Goal: Use online tool/utility: Use online tool/utility

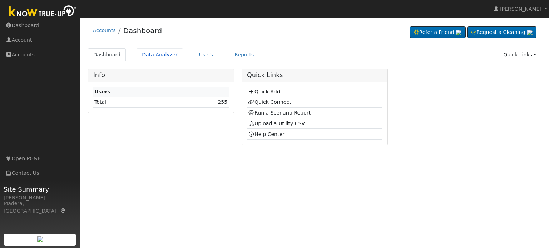
click at [157, 55] on link "Data Analyzer" at bounding box center [160, 54] width 46 height 13
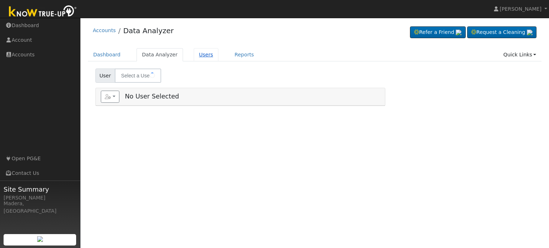
click at [201, 53] on link "Users" at bounding box center [206, 54] width 25 height 13
type input "[PERSON_NAME]"
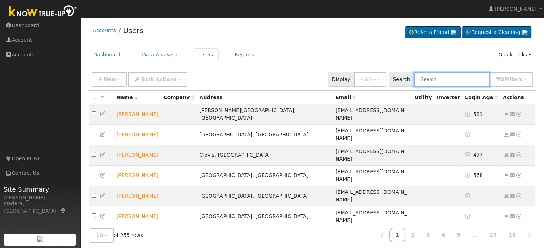
click at [428, 81] on input "text" at bounding box center [452, 79] width 76 height 15
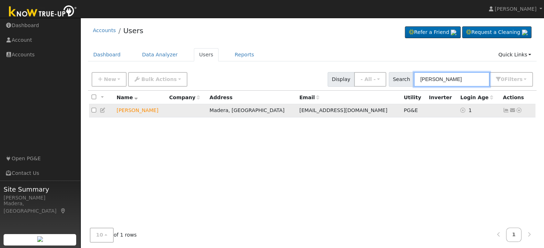
type input "DEREK"
click at [519, 113] on icon at bounding box center [519, 110] width 6 height 5
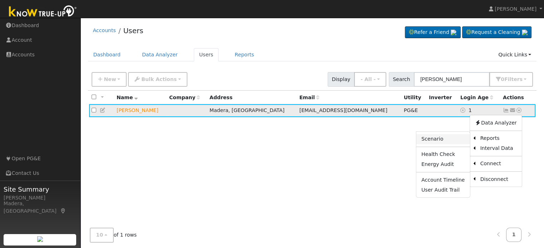
click at [443, 141] on link "Scenario" at bounding box center [442, 139] width 53 height 10
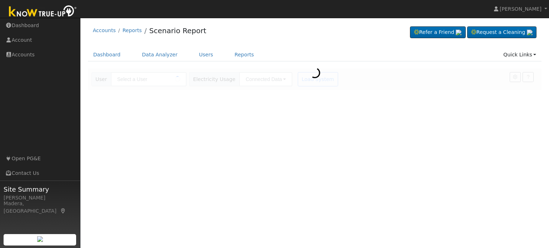
type input "[PERSON_NAME]"
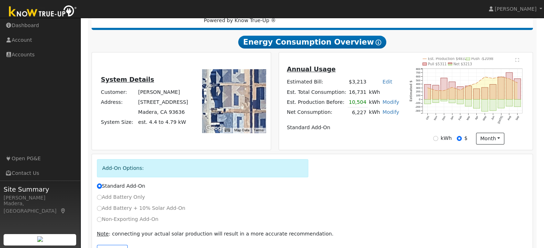
scroll to position [138, 0]
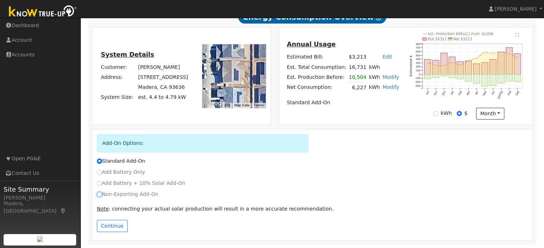
click at [99, 197] on input "Non-Exporting Add-On" at bounding box center [99, 194] width 5 height 5
radio input "true"
radio input "false"
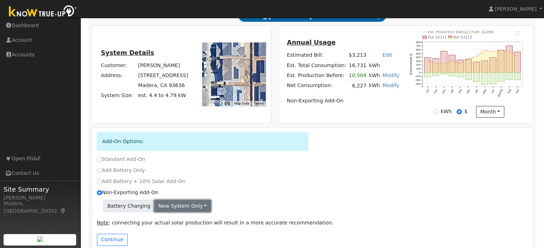
click at [180, 208] on button "New system only" at bounding box center [182, 206] width 57 height 12
click at [179, 233] on link "Both systems" at bounding box center [180, 231] width 53 height 10
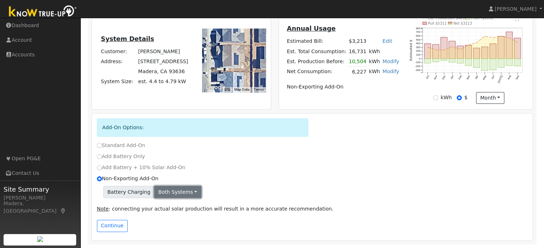
click at [180, 192] on button "Both systems" at bounding box center [177, 192] width 47 height 12
click at [168, 204] on link "New system only" at bounding box center [180, 207] width 53 height 10
click at [170, 192] on button "New system only" at bounding box center [182, 192] width 57 height 12
click at [168, 203] on link "New system only" at bounding box center [180, 207] width 53 height 10
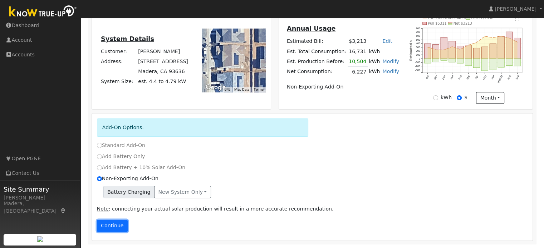
click at [119, 227] on button "Continue" at bounding box center [112, 226] width 31 height 12
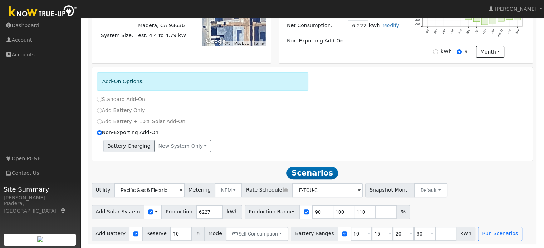
scroll to position [199, 0]
click at [259, 234] on button "Self Consumption" at bounding box center [257, 234] width 63 height 14
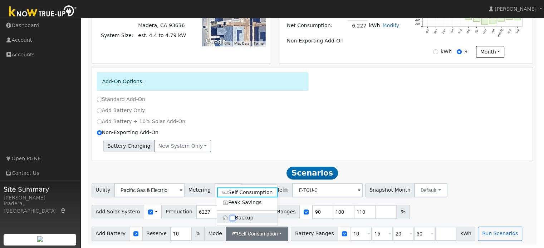
click at [233, 217] on input "Backup" at bounding box center [232, 218] width 5 height 5
checkbox input "true"
type input "20"
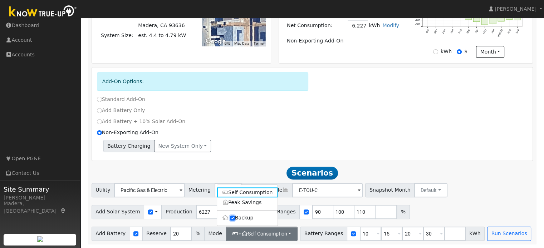
scroll to position [200, 0]
click at [250, 143] on div "Battery Charging New system only New system only Both systems" at bounding box center [312, 146] width 431 height 12
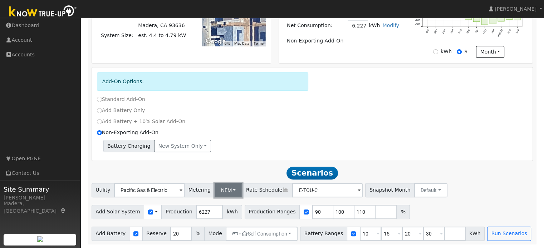
click at [231, 188] on button "NEM" at bounding box center [229, 190] width 28 height 14
click at [221, 214] on link "NBT" at bounding box center [234, 216] width 50 height 10
type input "E-ELEC"
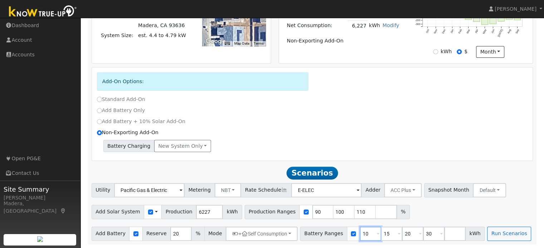
drag, startPoint x: 356, startPoint y: 234, endPoint x: 290, endPoint y: 234, distance: 66.1
click at [290, 234] on div "Add Battery Reserve 20 % Mode + Self Consumption Self Consumption Peak Savings …" at bounding box center [312, 233] width 444 height 17
type input "15"
type input "20"
type input "27"
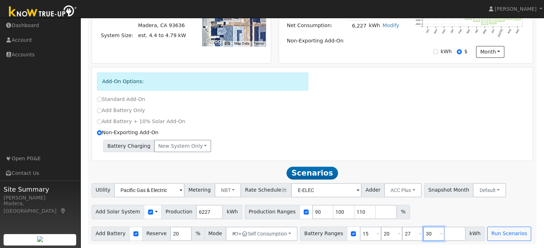
click at [423, 234] on input "30" at bounding box center [433, 234] width 21 height 14
type input "3"
click at [381, 234] on input "20" at bounding box center [391, 234] width 21 height 14
type input "27"
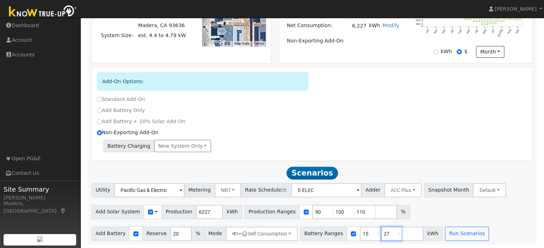
type input "2"
click at [381, 234] on input "number" at bounding box center [391, 234] width 21 height 14
click at [360, 234] on input "15" at bounding box center [370, 234] width 21 height 14
type input "1"
type input "27"
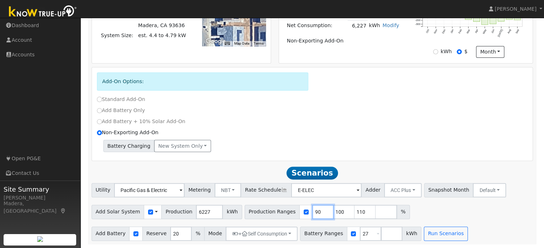
click at [312, 211] on input "90" at bounding box center [322, 212] width 21 height 14
type input "100"
type input "110"
type input "1"
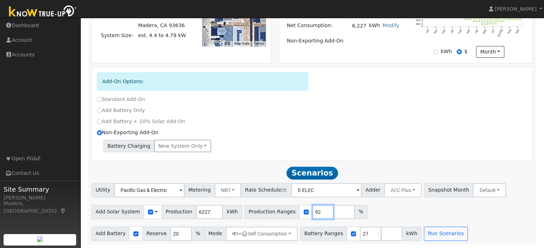
type input "92"
click at [398, 213] on div "Add Solar System Use CSV Data Production 6227 kWh Production Ranges 92 %" at bounding box center [312, 211] width 444 height 17
click at [396, 190] on button "ACC Plus" at bounding box center [403, 190] width 38 height 14
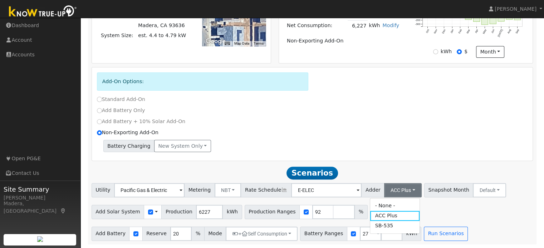
click at [455, 220] on div "Utility Pacific Gas & Electric Metering NBT NEM NBT Rate Schedule E-ELEC Adder …" at bounding box center [312, 212] width 449 height 58
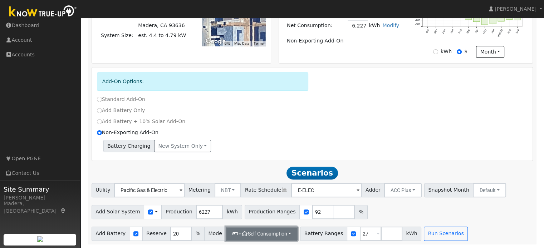
click at [282, 234] on button "+ Self Consumption" at bounding box center [262, 234] width 72 height 14
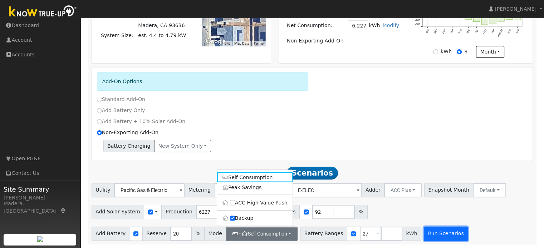
click at [442, 233] on button "Run Scenarios" at bounding box center [446, 234] width 44 height 14
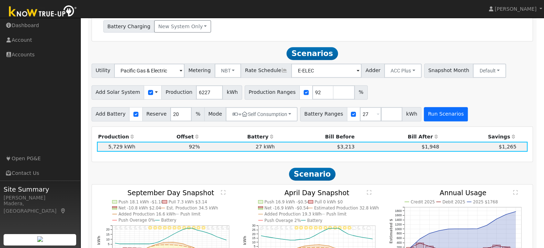
scroll to position [345, 0]
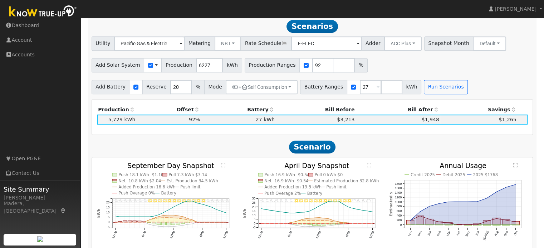
click at [479, 81] on div "Add Battery Reserve 20 % Mode + Self Consumption Self Consumption Peak Savings …" at bounding box center [312, 86] width 444 height 17
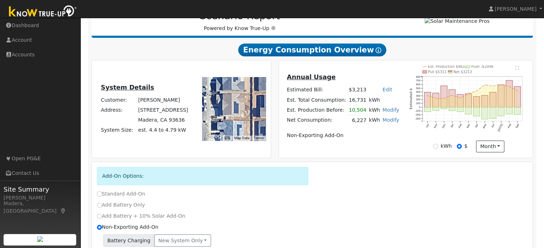
scroll to position [0, 0]
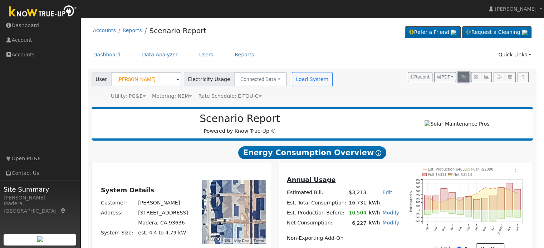
click at [465, 78] on icon "button" at bounding box center [463, 77] width 5 height 4
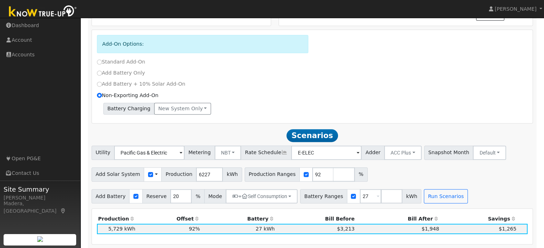
scroll to position [260, 0]
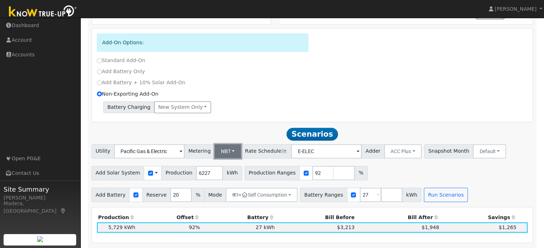
click at [215, 150] on button "NBT" at bounding box center [228, 151] width 27 height 14
click at [221, 171] on link "NEM" at bounding box center [234, 167] width 50 height 10
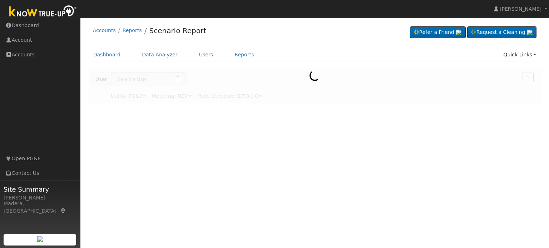
type input "[PERSON_NAME]"
type input "E-TOU-C"
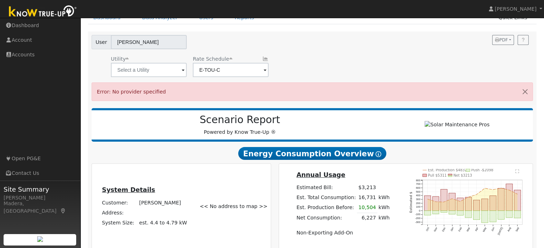
scroll to position [40, 0]
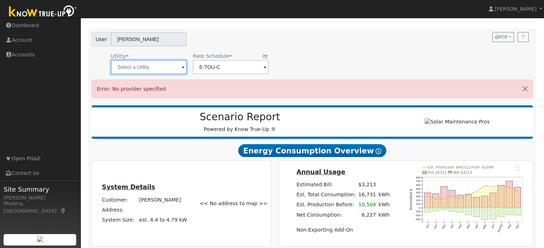
click at [152, 65] on input "text" at bounding box center [149, 67] width 76 height 14
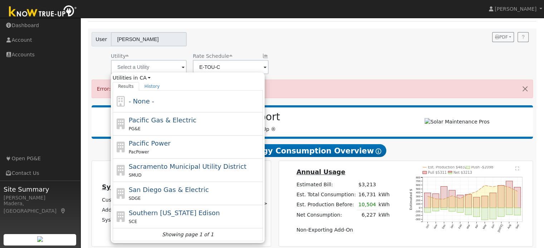
click at [361, 110] on div "Scenario Report Powered by Know True-Up ®" at bounding box center [313, 122] width 442 height 34
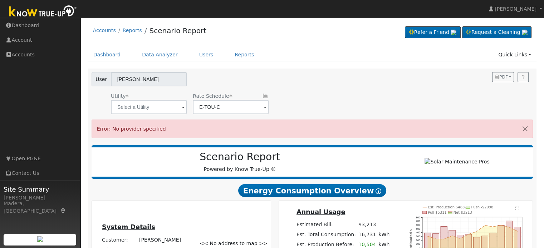
scroll to position [48, 0]
